Goal: Obtain resource: Obtain resource

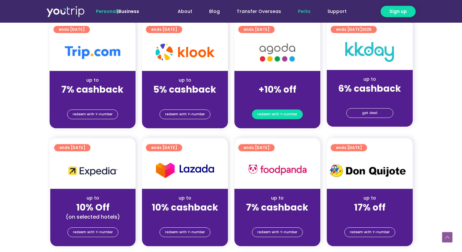
click at [283, 113] on span "redeem with Y-number" at bounding box center [277, 114] width 40 height 9
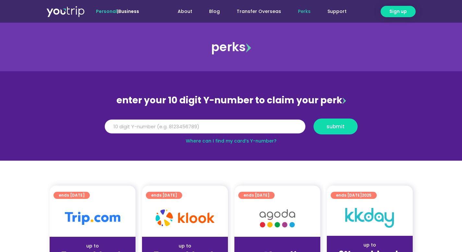
click at [246, 131] on input "Y Number" at bounding box center [205, 127] width 201 height 14
click at [313, 119] on button "submit" at bounding box center [335, 127] width 44 height 16
type input "8000000000"
click at [313, 119] on button "submit" at bounding box center [335, 127] width 44 height 16
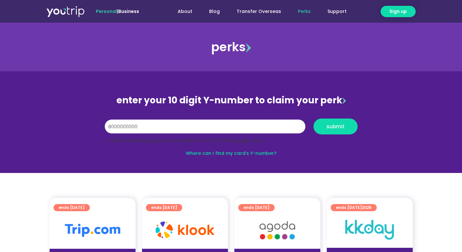
scroll to position [49, 0]
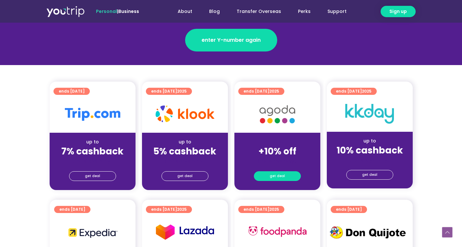
click at [269, 171] on link "get deal" at bounding box center [277, 176] width 47 height 10
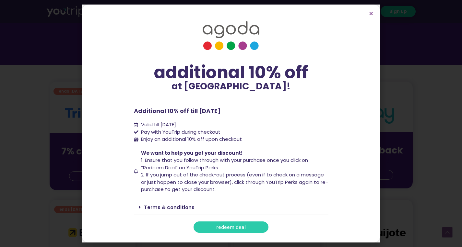
click at [183, 210] on link "Terms & conditions" at bounding box center [169, 207] width 51 height 7
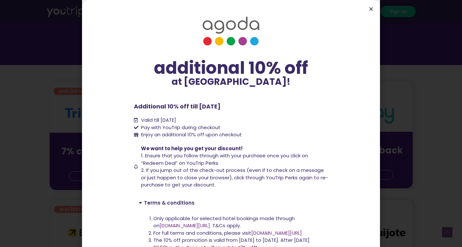
click at [370, 7] on icon "Close" at bounding box center [370, 8] width 5 height 5
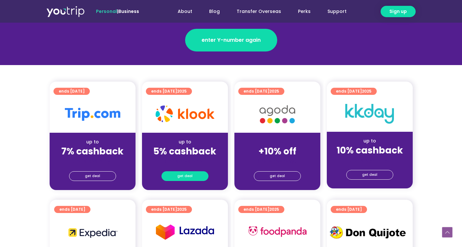
click at [186, 172] on span "get deal" at bounding box center [184, 176] width 15 height 9
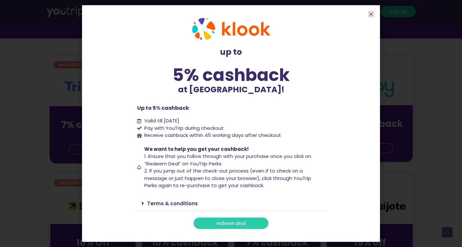
scroll to position [153, 0]
click at [223, 226] on span "redeem deal" at bounding box center [230, 223] width 29 height 5
